Goal: Transaction & Acquisition: Purchase product/service

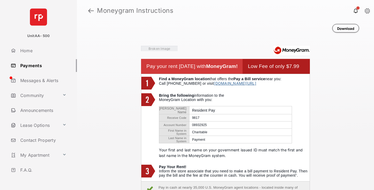
click at [91, 11] on link at bounding box center [91, 10] width 6 height 13
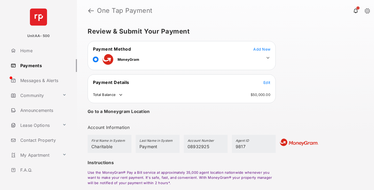
click at [267, 83] on span "Edit" at bounding box center [266, 82] width 7 height 5
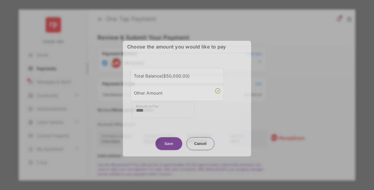
type input "****"
click at [169, 143] on button "Save" at bounding box center [168, 144] width 27 height 13
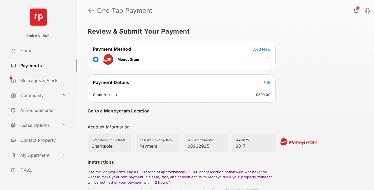
click at [268, 58] on icon at bounding box center [268, 58] width 5 height 5
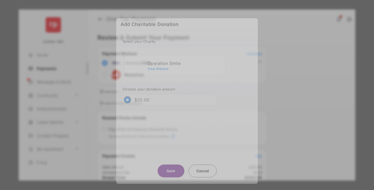
click at [185, 62] on div "Operation Smile" at bounding box center [185, 63] width 76 height 5
click at [171, 168] on button "Save" at bounding box center [171, 171] width 27 height 13
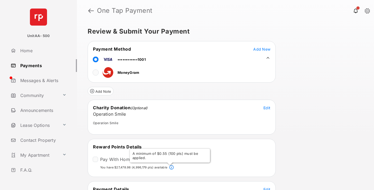
click at [267, 189] on span "Edit" at bounding box center [266, 190] width 7 height 5
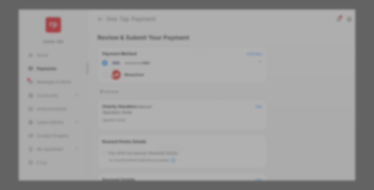
click at [169, 149] on button "Save" at bounding box center [168, 149] width 27 height 13
